Goal: Transaction & Acquisition: Purchase product/service

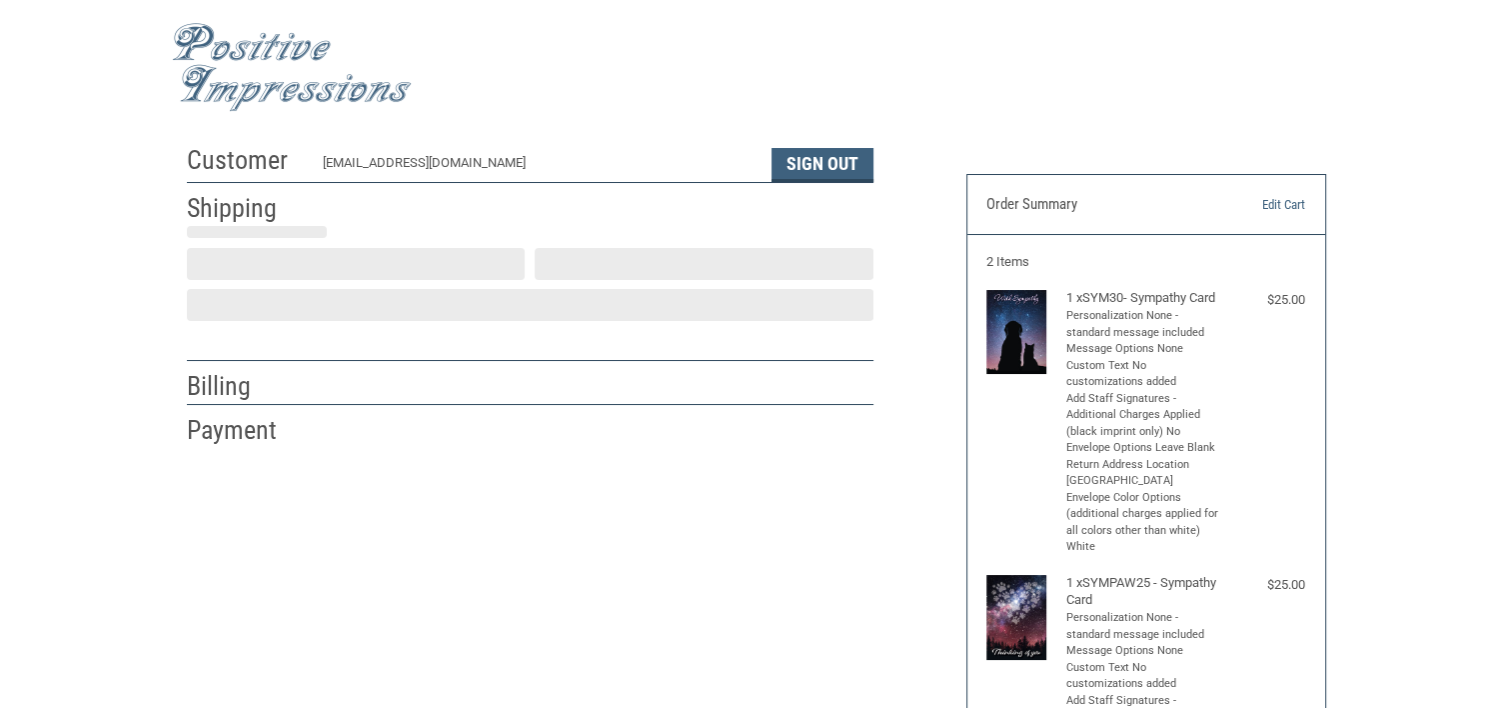
scroll to position [40, 0]
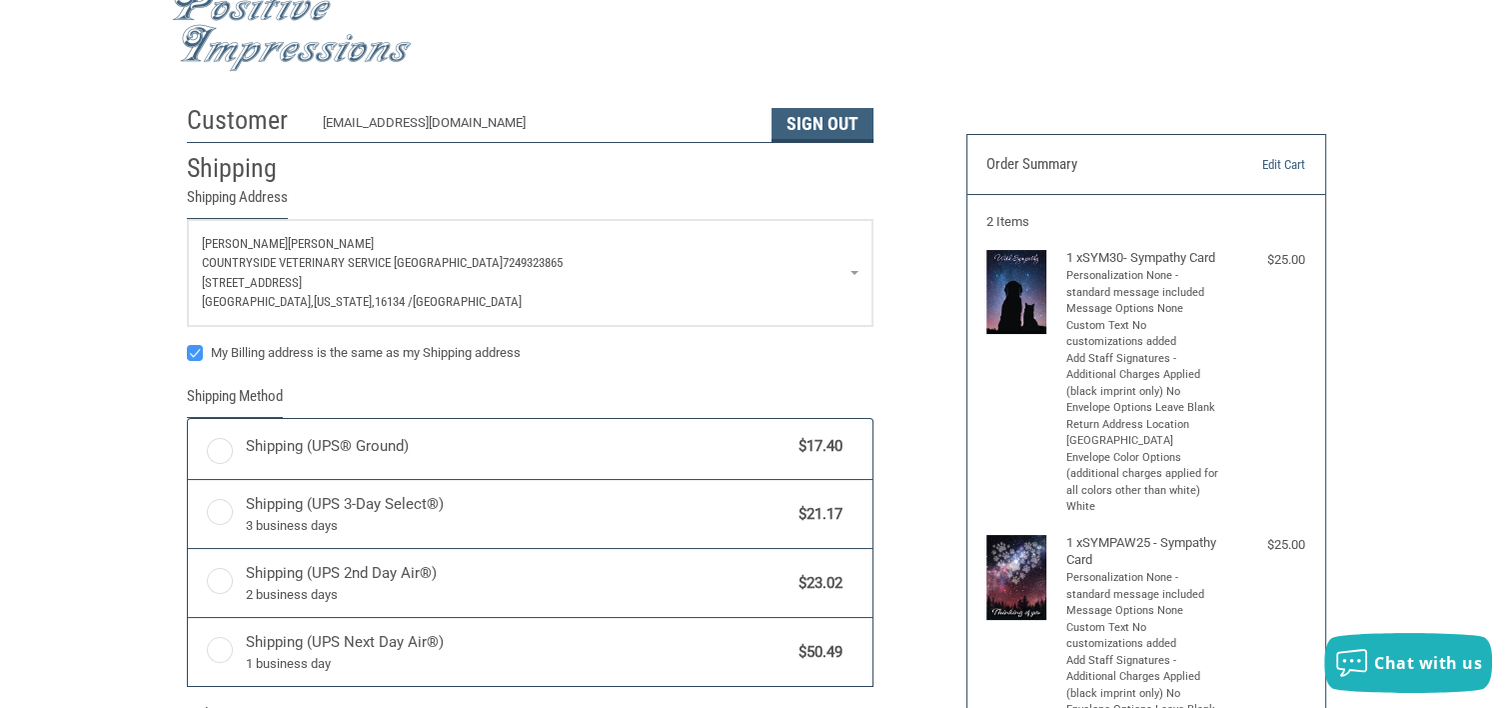
radio input "true"
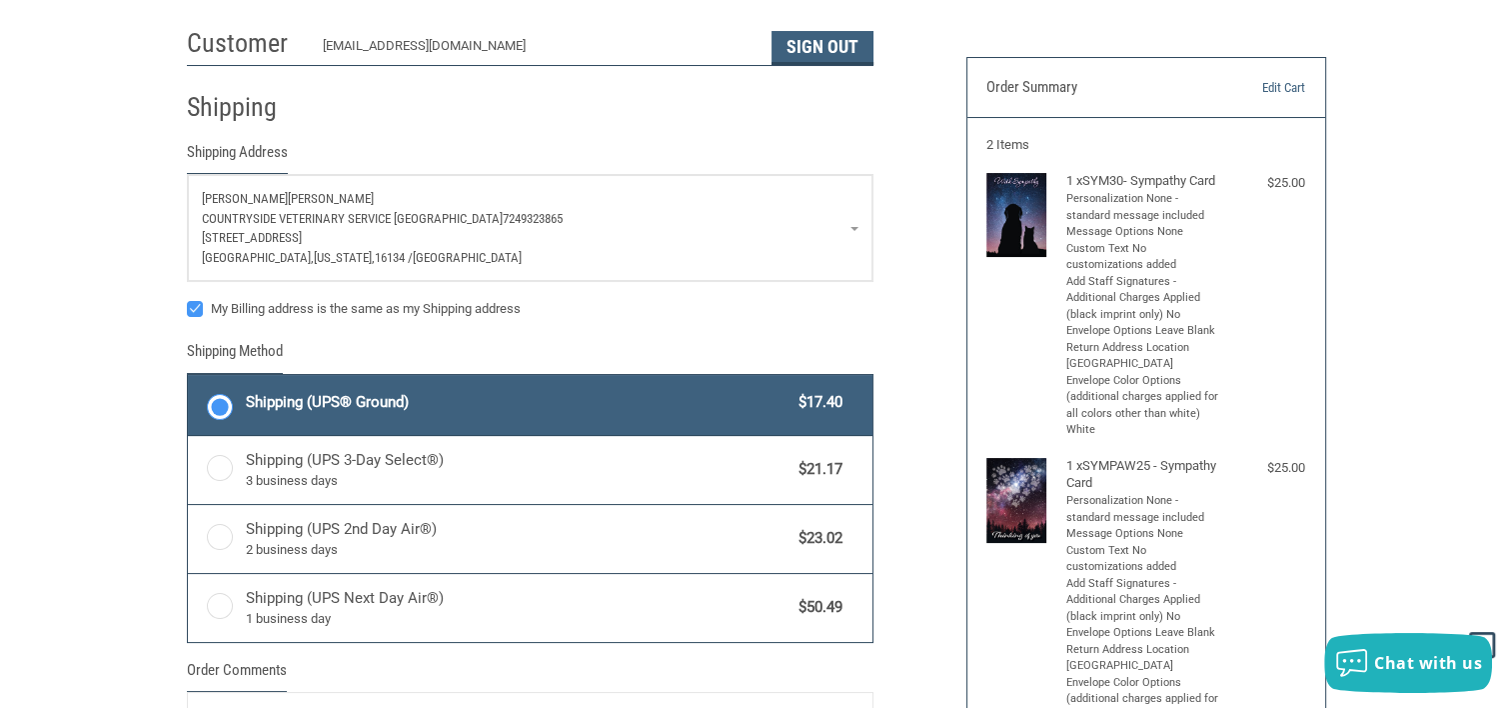
scroll to position [0, 0]
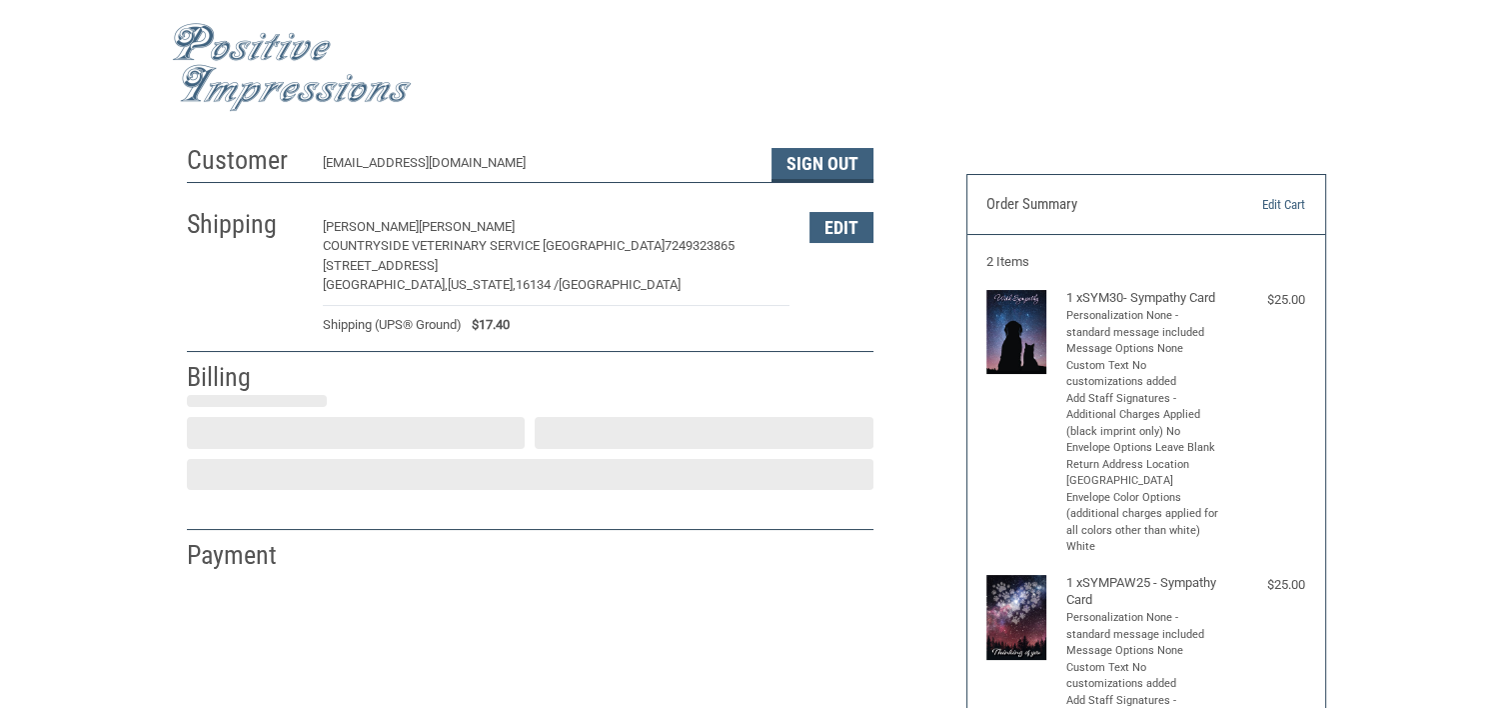
select select "US"
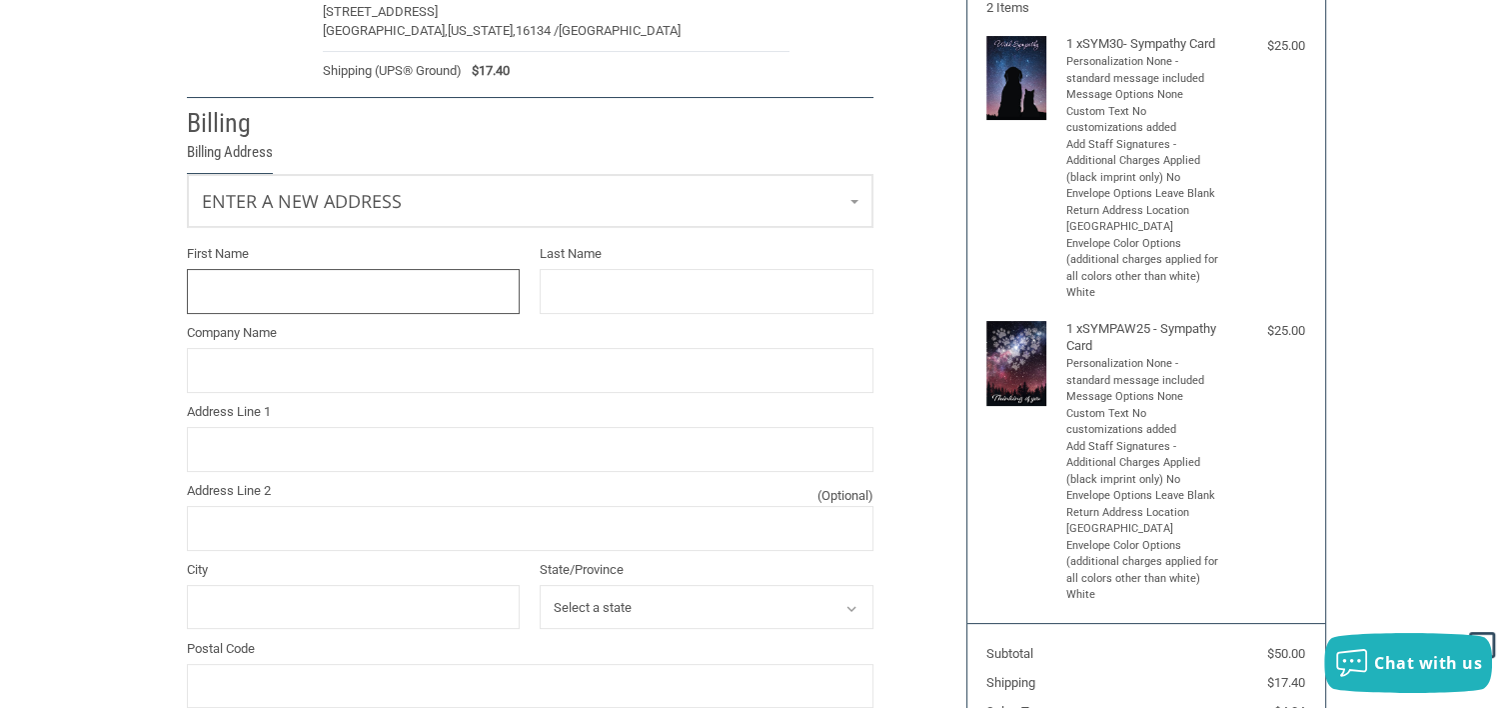
scroll to position [209, 0]
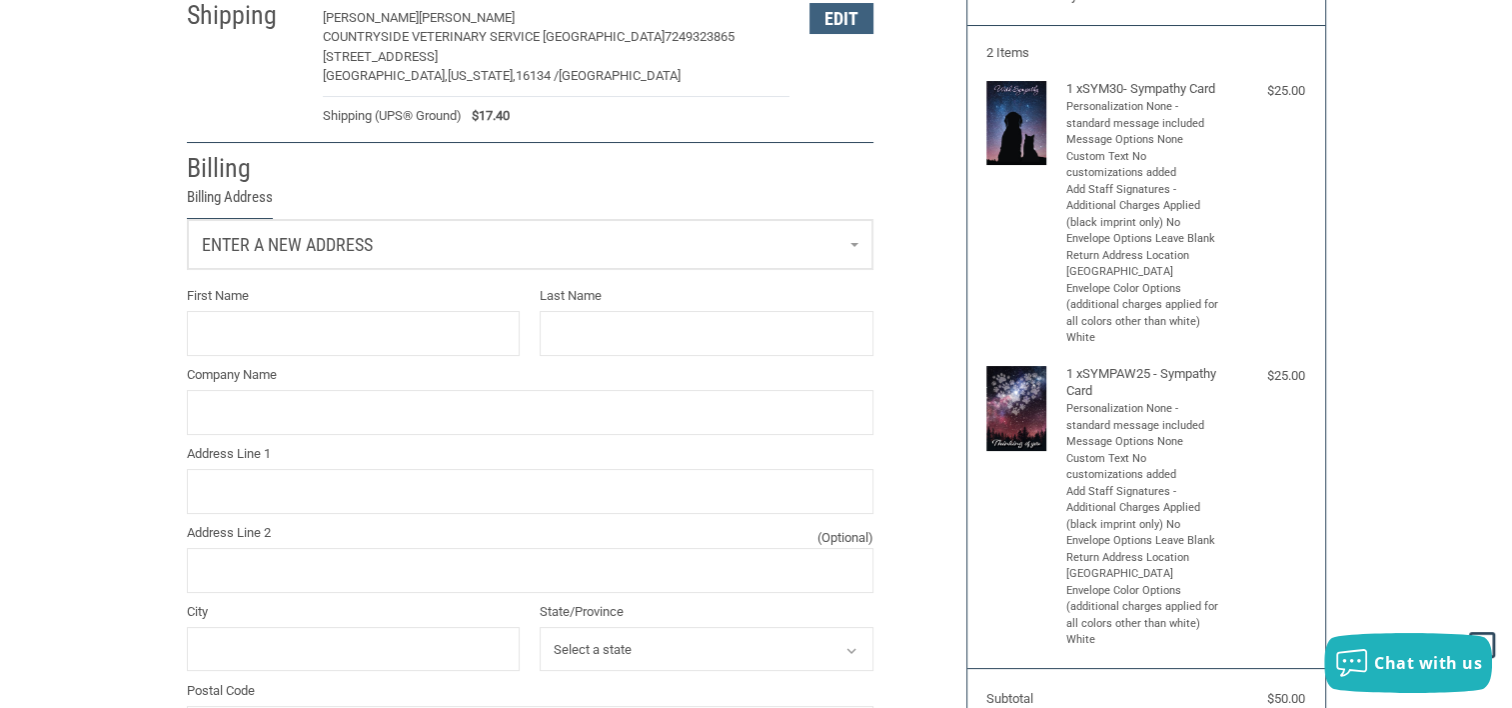
click at [345, 230] on link "Enter a new address" at bounding box center [530, 244] width 685 height 49
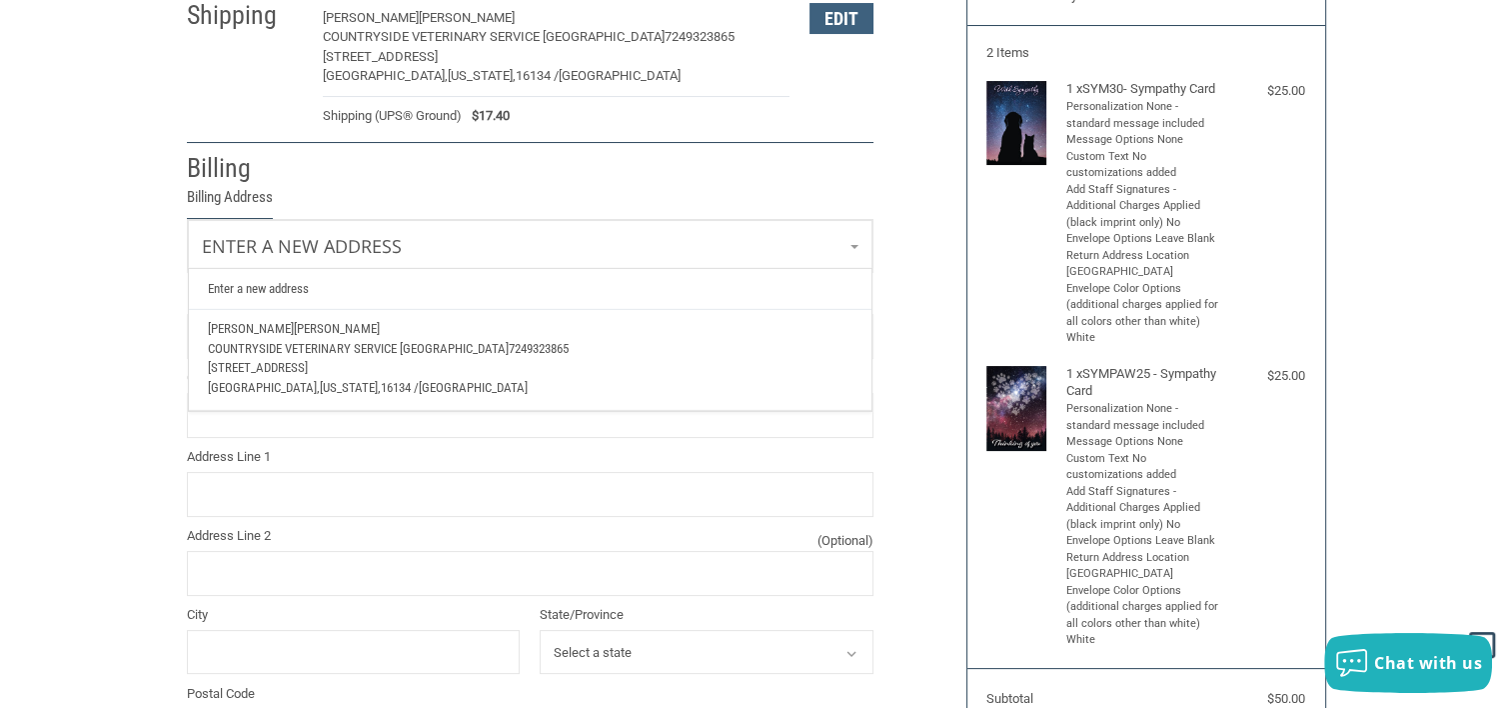
click at [393, 344] on span "COUNTRYSIDE VETERINARY SERVICE [GEOGRAPHIC_DATA]" at bounding box center [358, 348] width 301 height 15
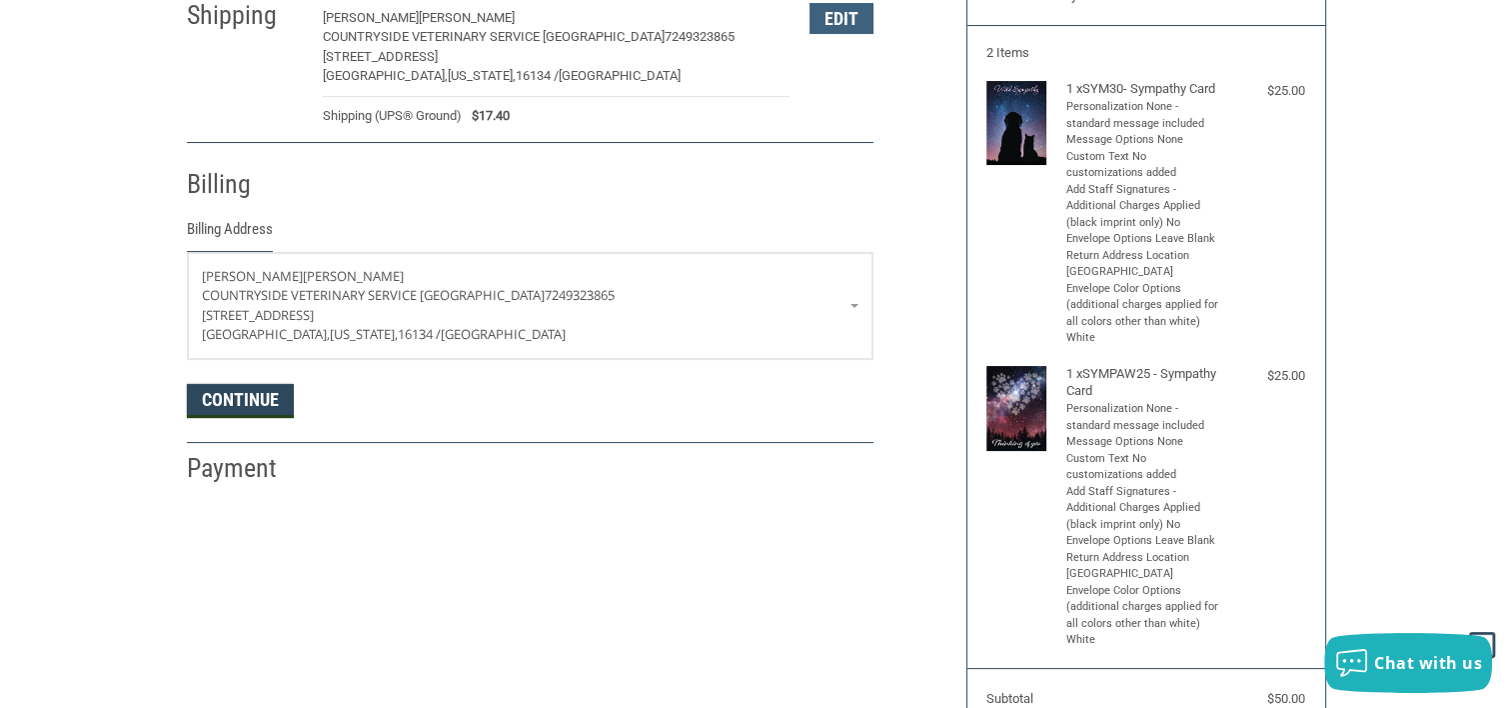
click at [258, 390] on button "Continue" at bounding box center [240, 401] width 107 height 34
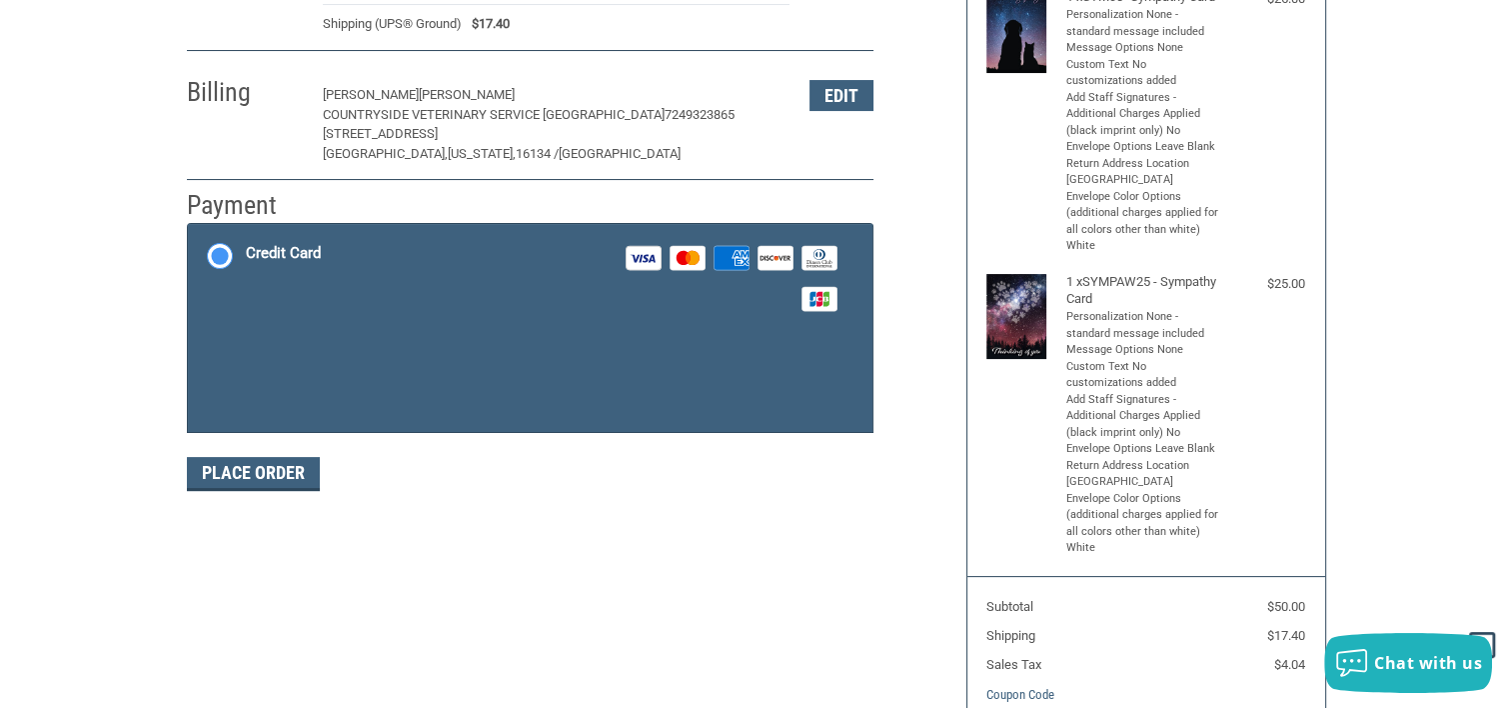
scroll to position [339, 0]
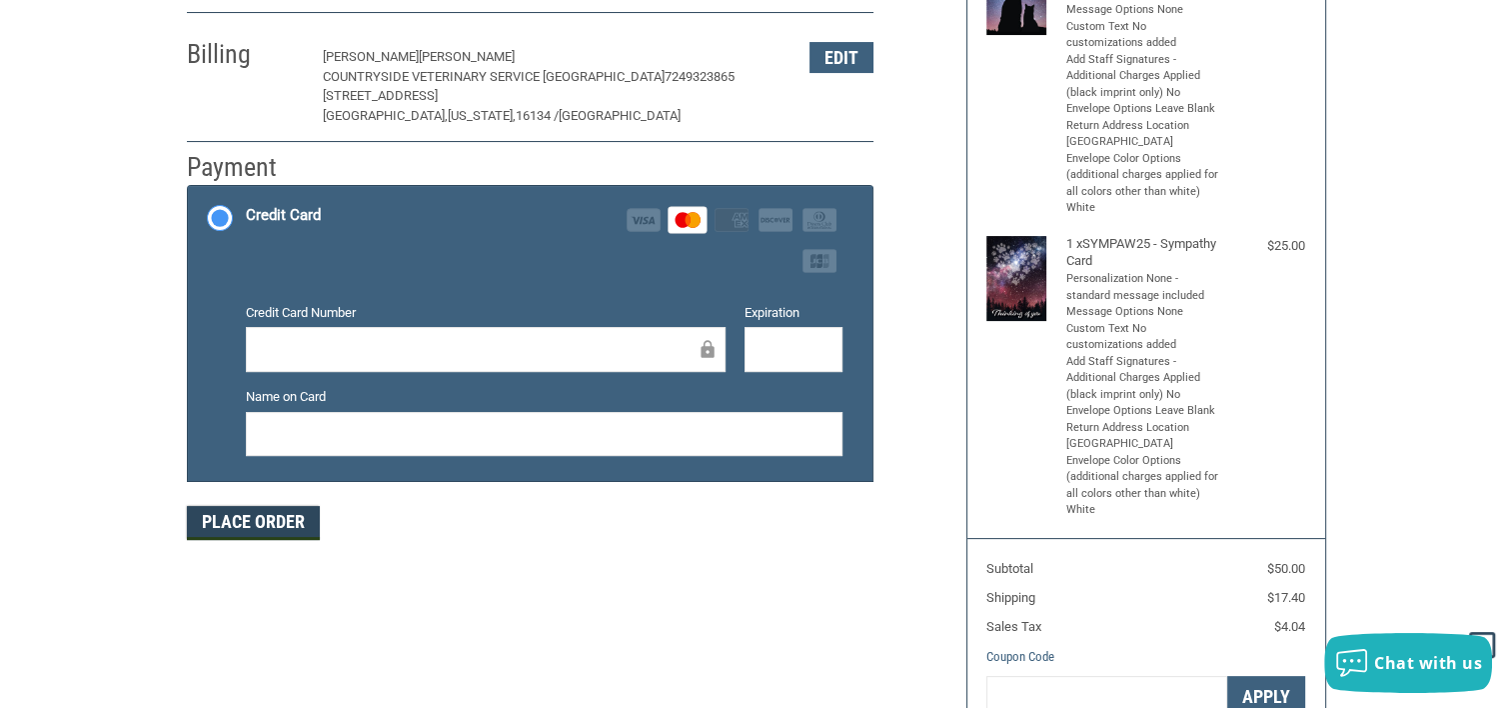
click at [263, 516] on button "Place Order" at bounding box center [253, 523] width 133 height 34
